Goal: Contribute content

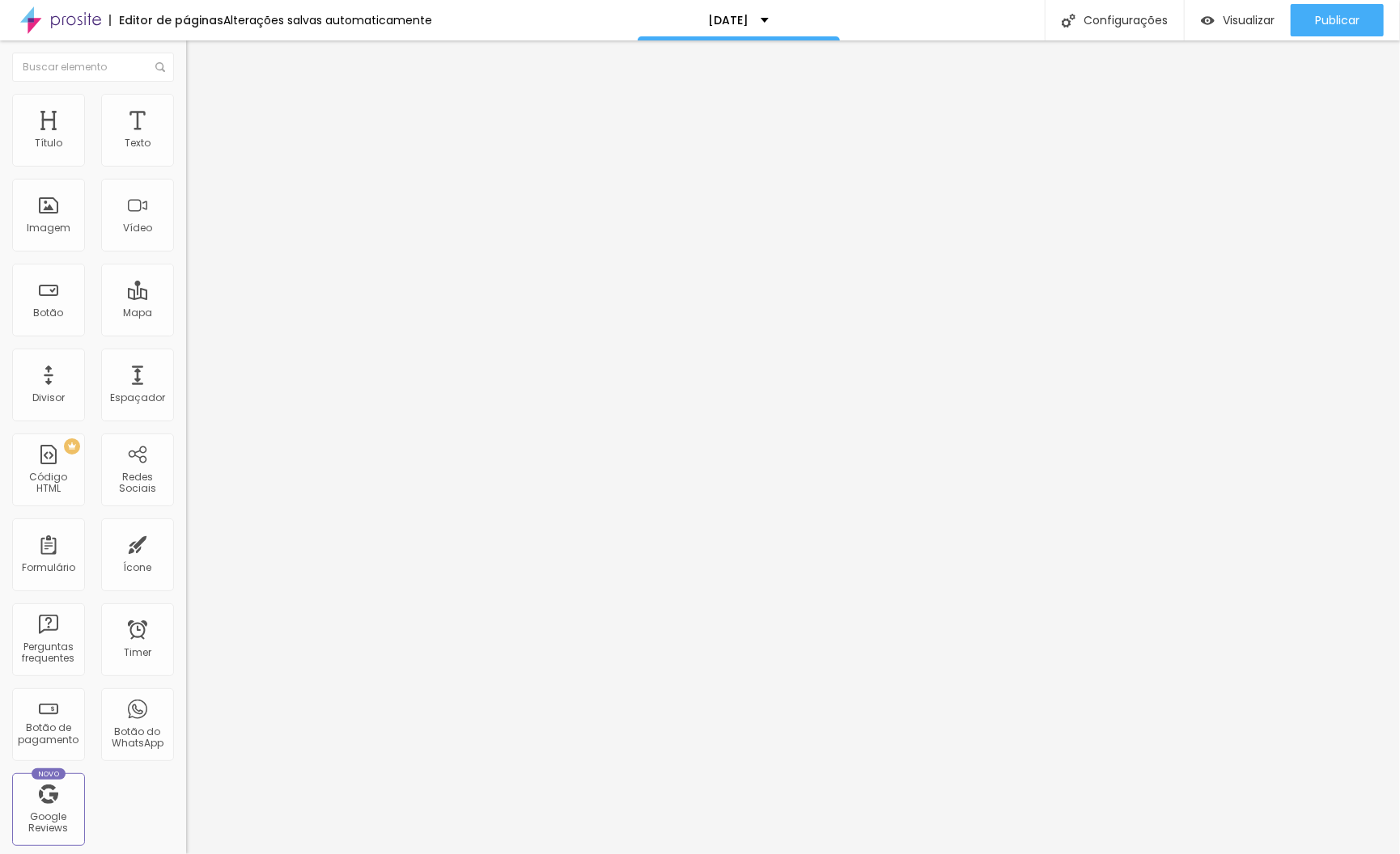
click at [186, 98] on img at bounding box center [193, 101] width 14 height 14
type input "55"
type input "60"
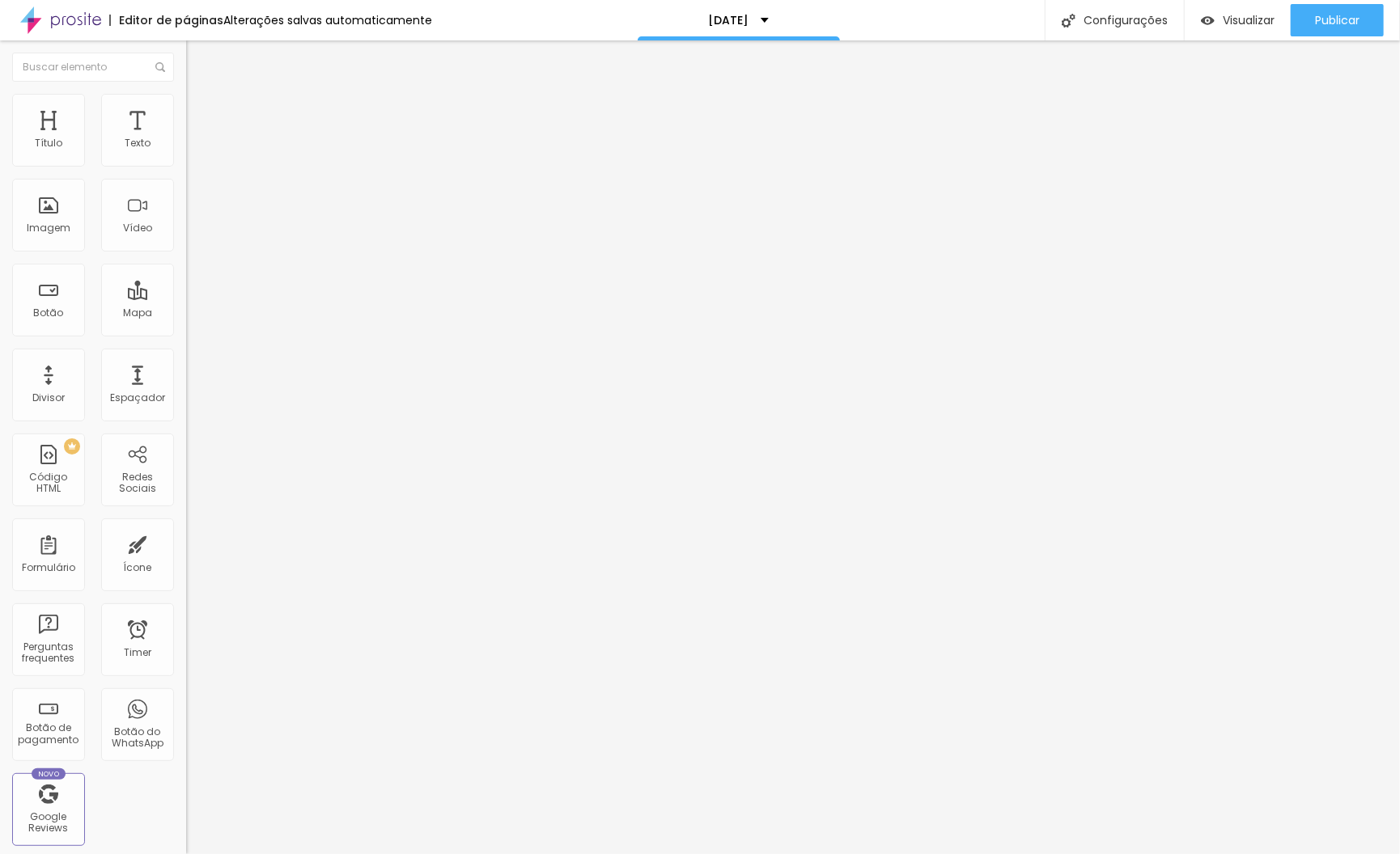
type input "65"
type input "70"
type input "75"
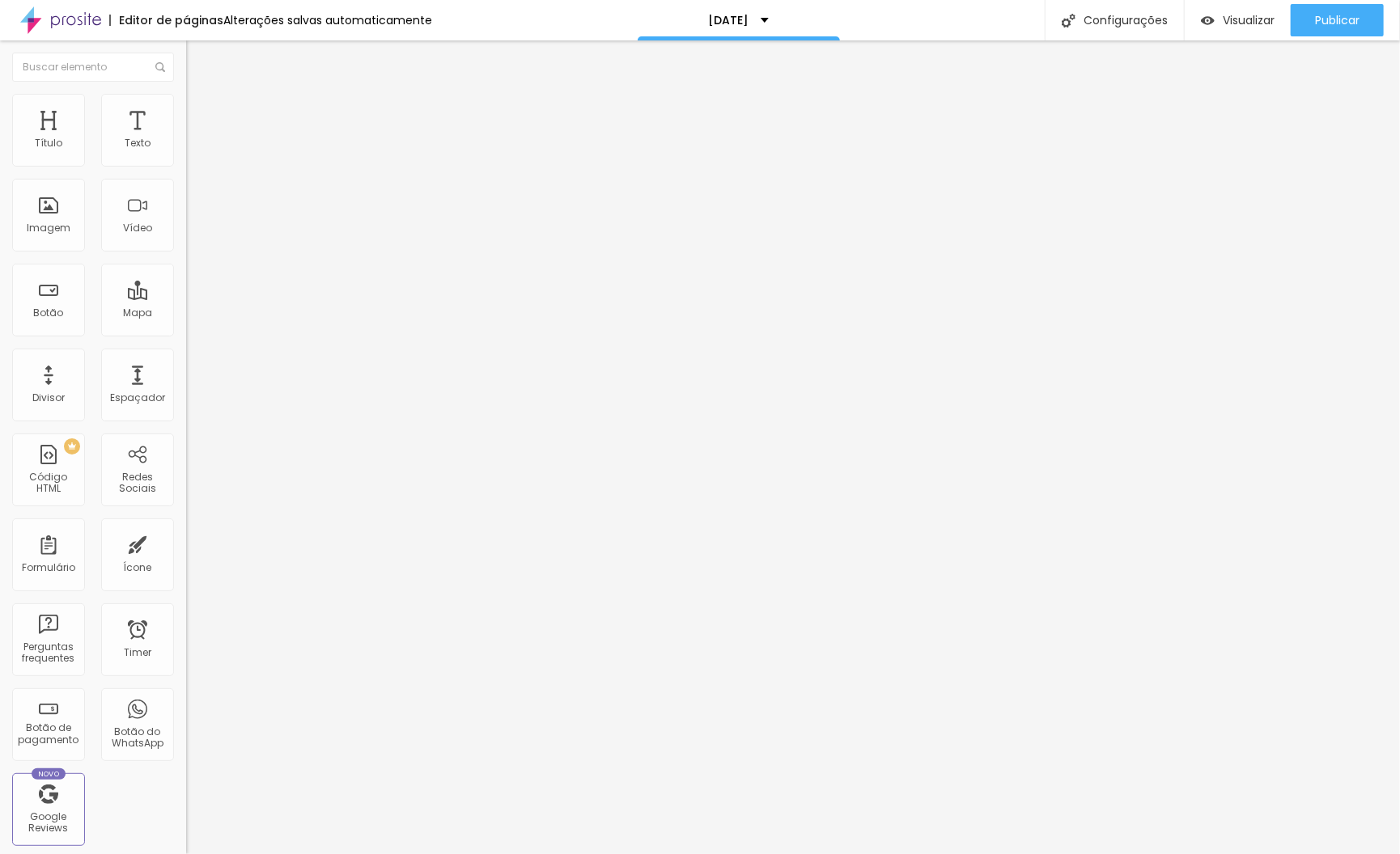
type input "75"
type input "80"
type input "85"
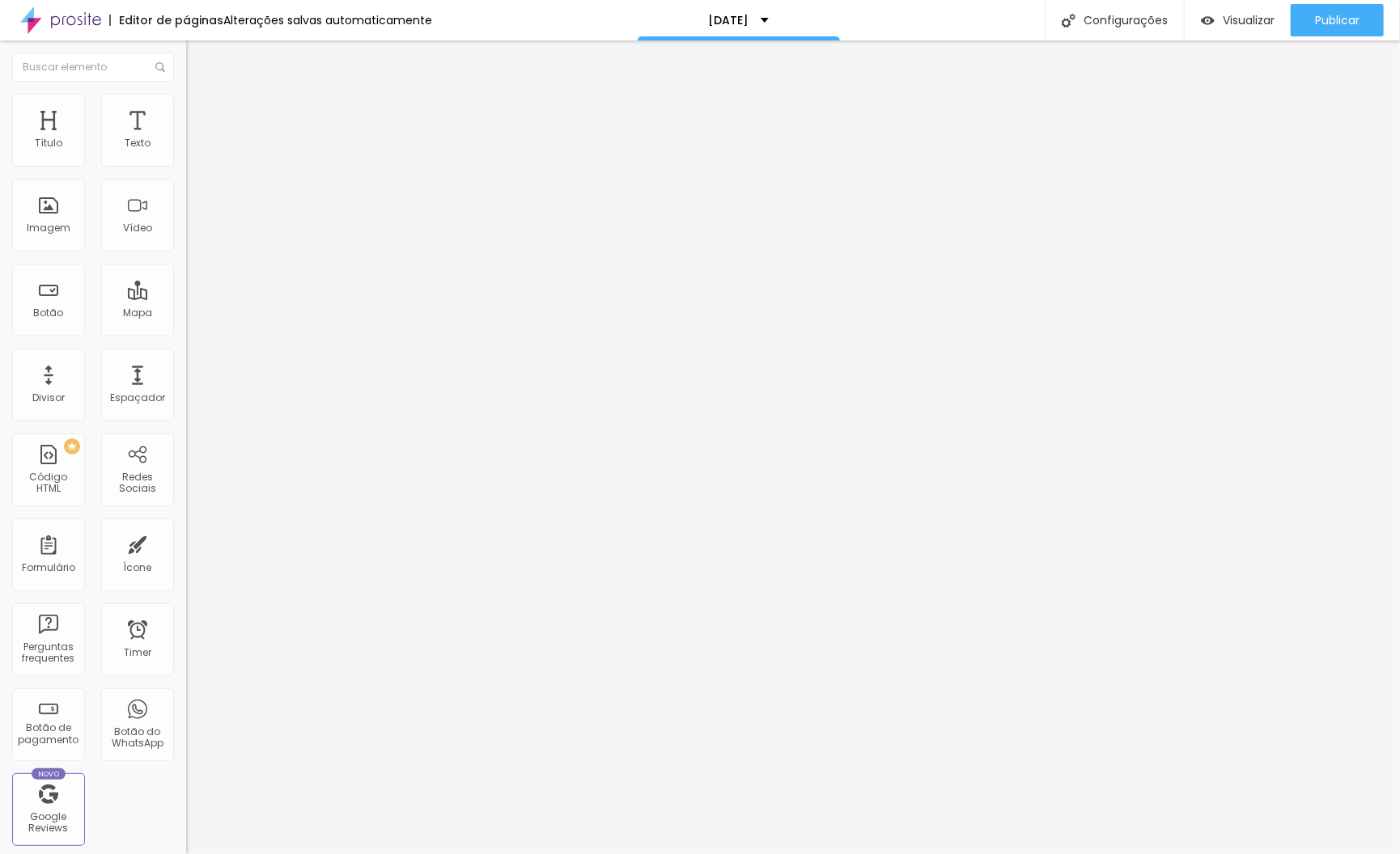
type input "90"
type input "100"
drag, startPoint x: 85, startPoint y: 172, endPoint x: 209, endPoint y: 180, distance: 124.3
type input "100"
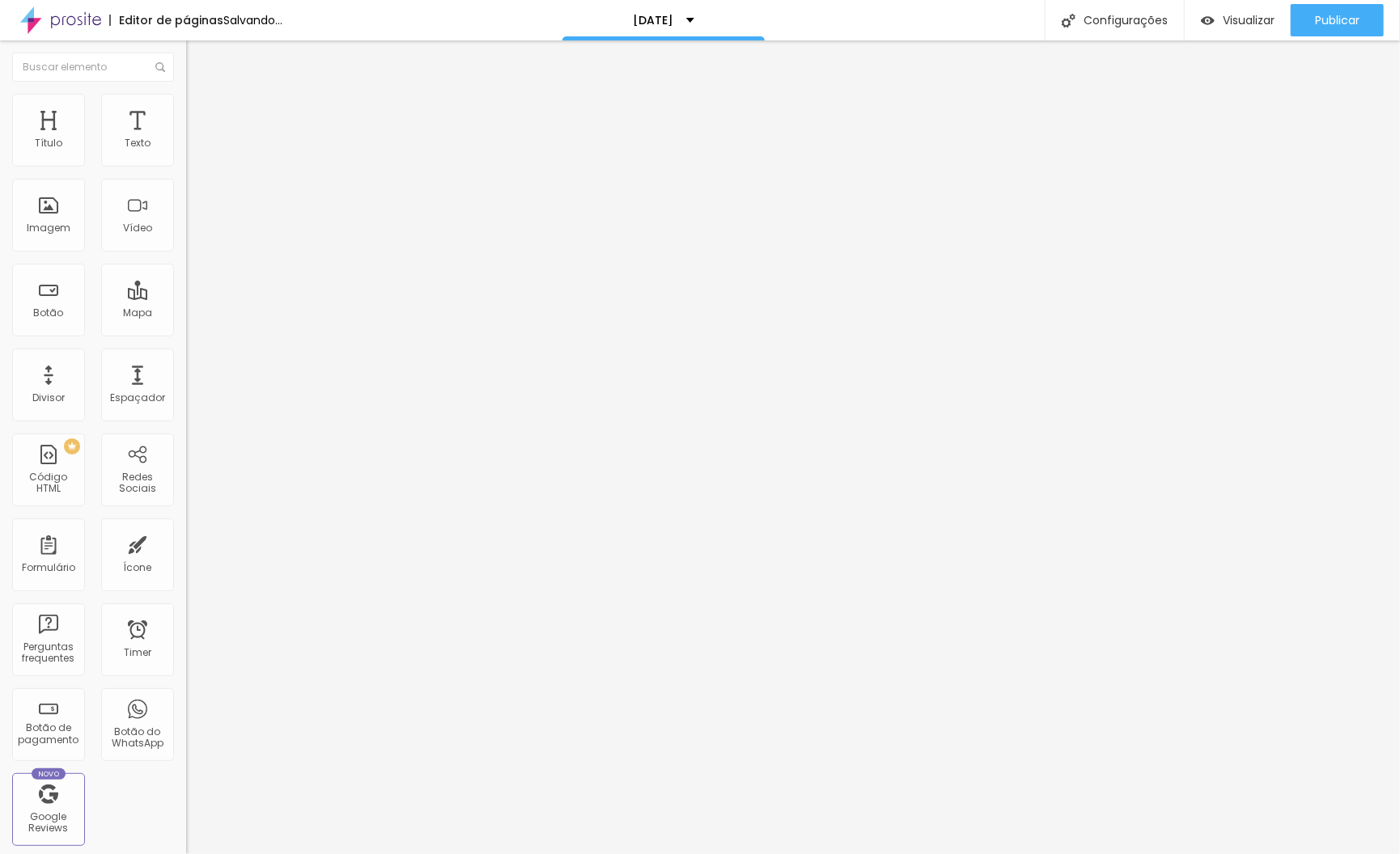
click at [209, 166] on input "range" at bounding box center [238, 158] width 104 height 13
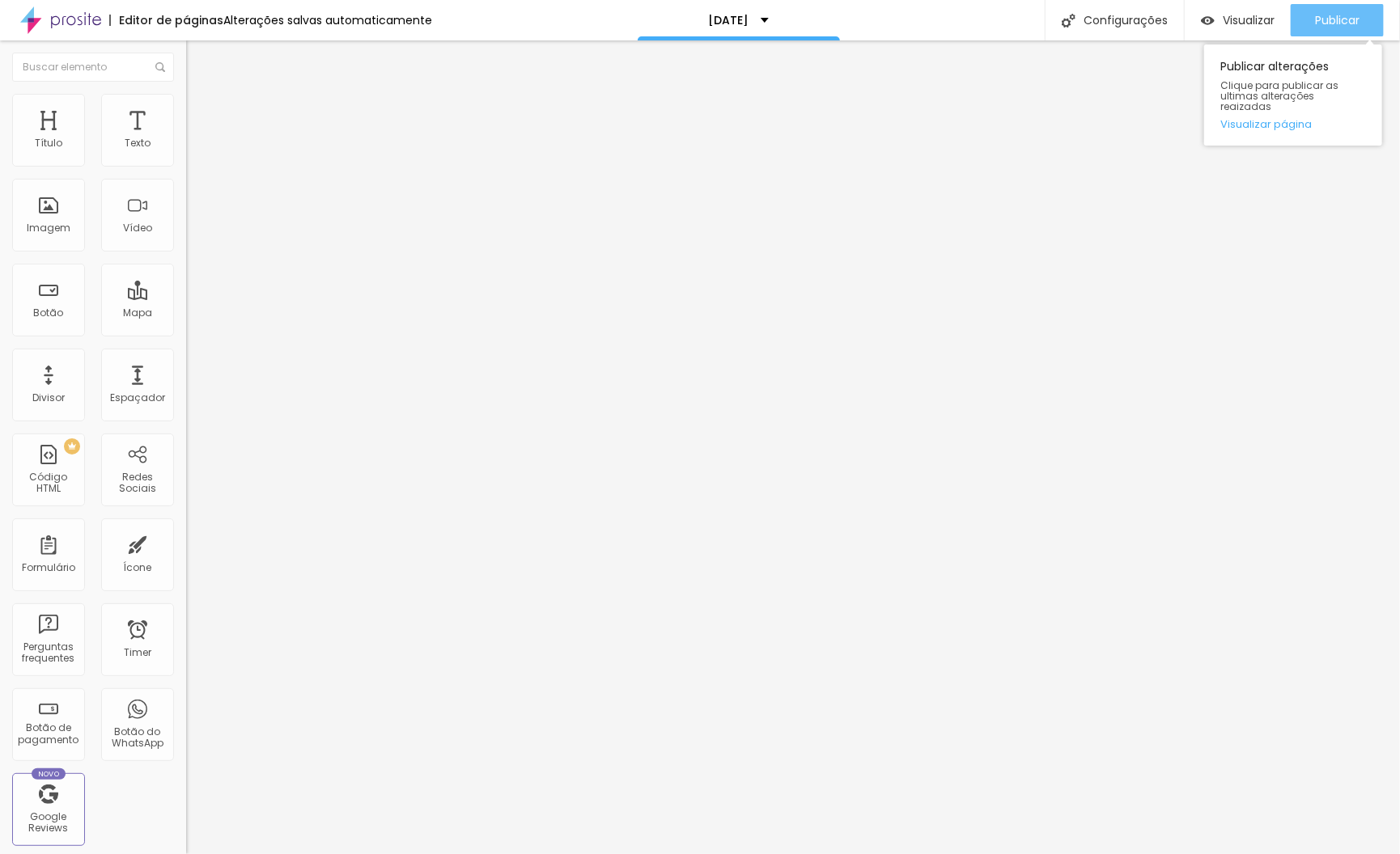
click at [1330, 17] on span "Publicar" at bounding box center [1336, 19] width 45 height 13
click at [186, 99] on img at bounding box center [193, 101] width 14 height 14
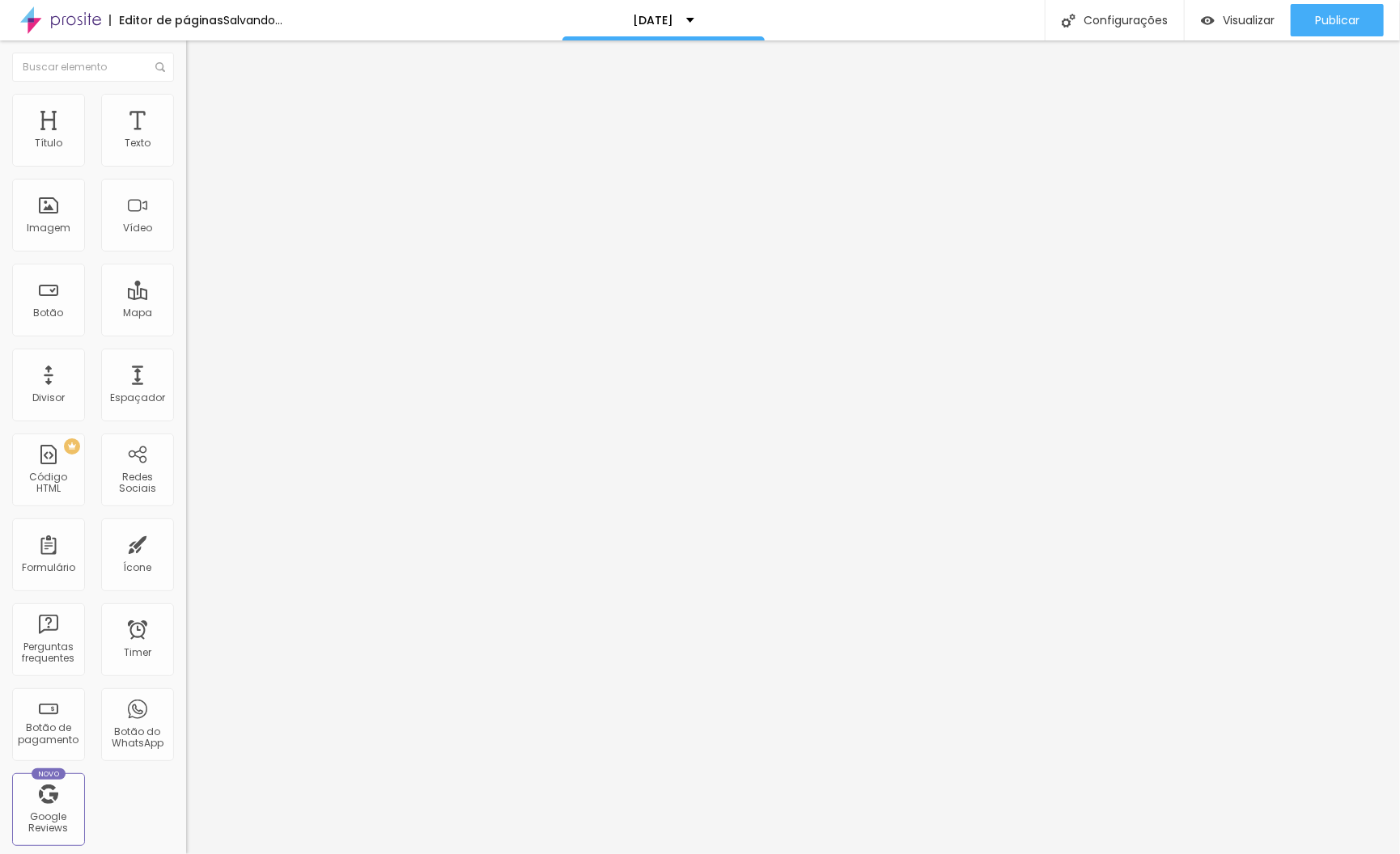
type input "90"
type input "100"
drag, startPoint x: 65, startPoint y: 171, endPoint x: 241, endPoint y: 169, distance: 176.0
type input "100"
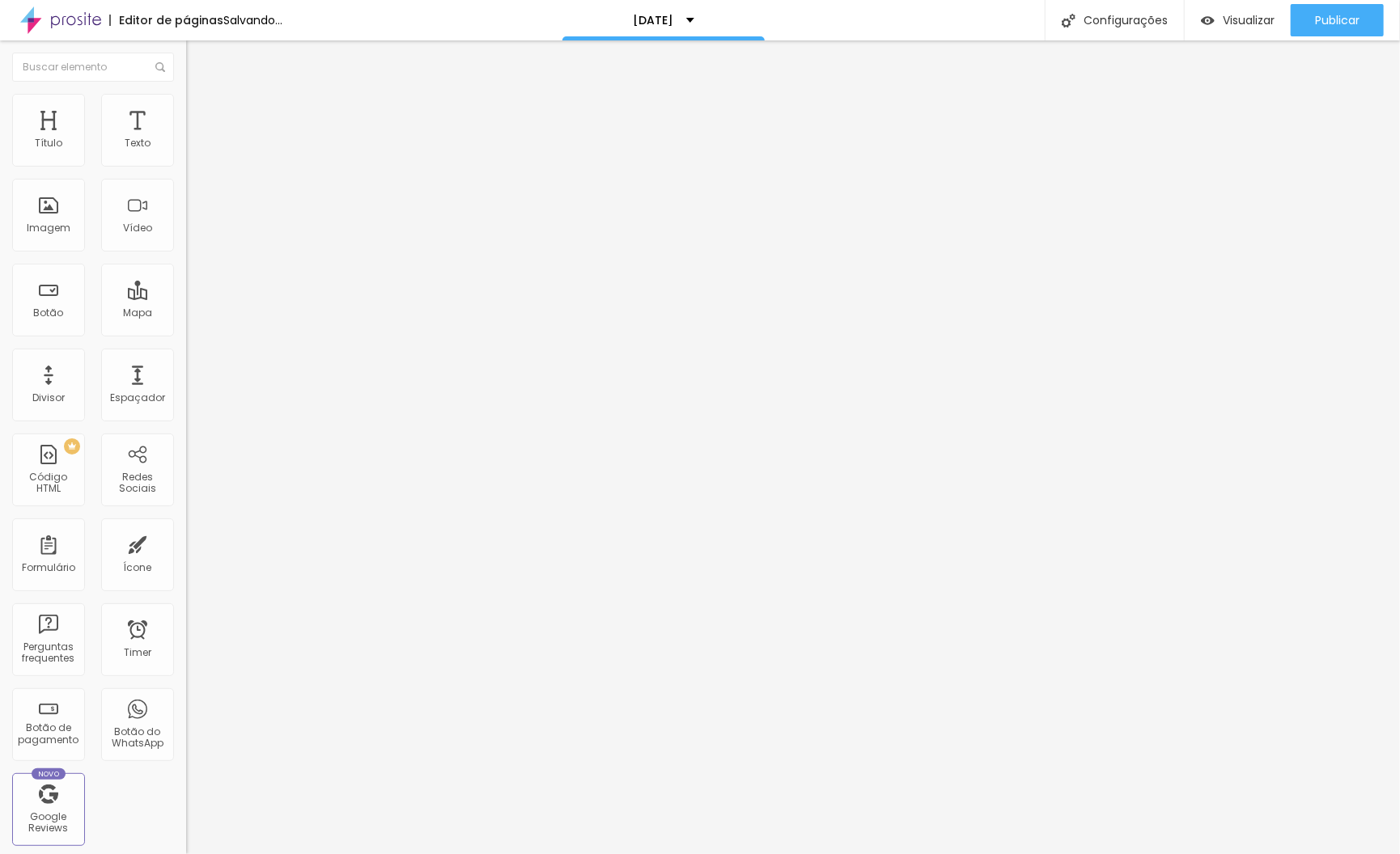
click at [241, 166] on input "range" at bounding box center [238, 158] width 104 height 13
click at [201, 108] on span "Estilo" at bounding box center [214, 105] width 25 height 14
type input "75"
type input "95"
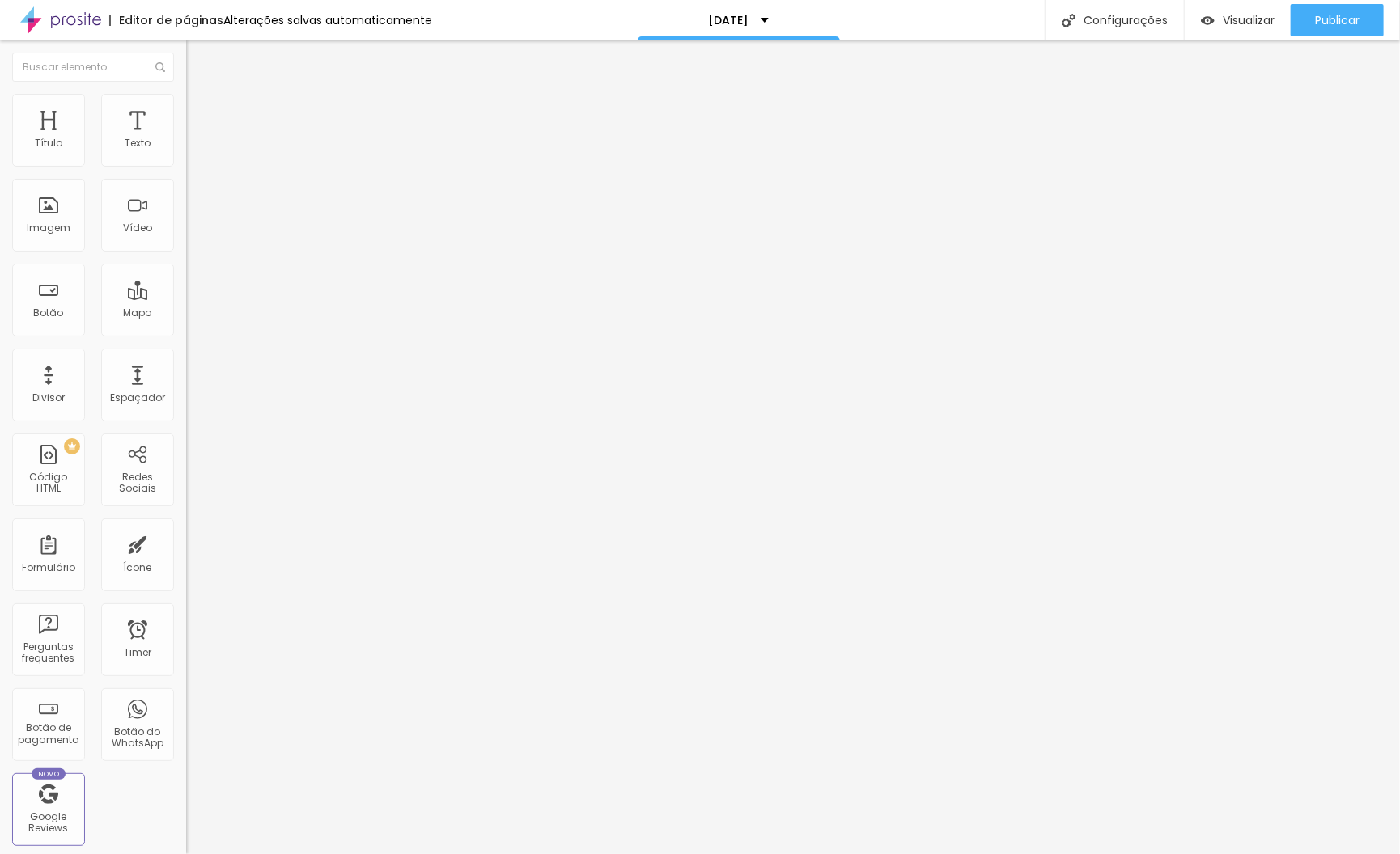
type input "95"
type input "100"
drag, startPoint x: 81, startPoint y: 169, endPoint x: 308, endPoint y: 199, distance: 229.0
type input "100"
click at [291, 166] on input "range" at bounding box center [238, 158] width 104 height 13
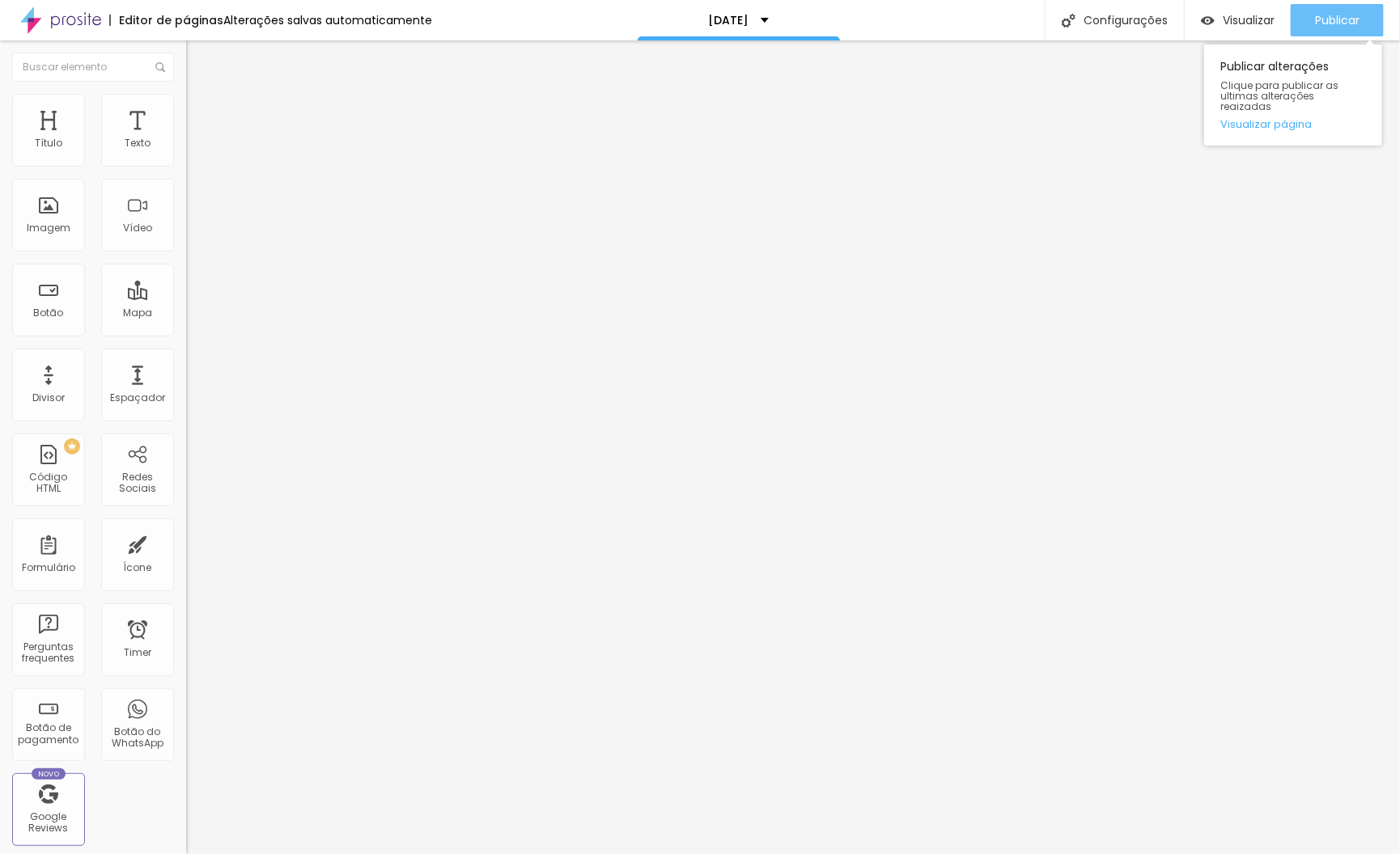
click at [1325, 14] on span "Publicar" at bounding box center [1336, 19] width 45 height 13
click at [1309, 21] on button "Publicar" at bounding box center [1337, 20] width 93 height 32
